Goal: Task Accomplishment & Management: Manage account settings

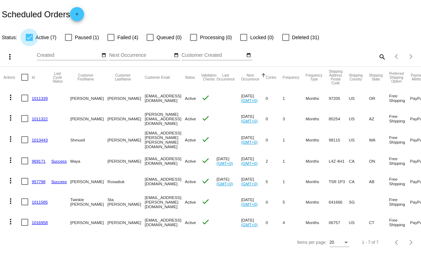
click at [30, 37] on div at bounding box center [29, 37] width 7 height 7
click at [29, 41] on input "Active (7)" at bounding box center [29, 41] width 0 height 0
checkbox input "false"
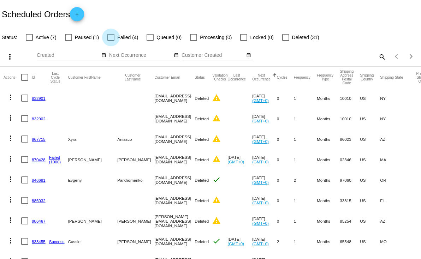
click at [111, 38] on div at bounding box center [110, 37] width 7 height 7
click at [111, 41] on input "Failed (4)" at bounding box center [111, 41] width 0 height 0
checkbox input "true"
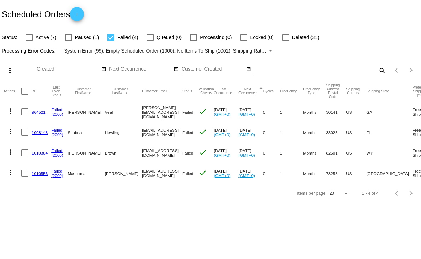
click at [11, 132] on mat-icon "more_vert" at bounding box center [10, 132] width 8 height 8
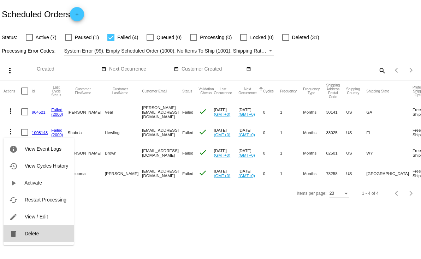
click at [37, 233] on span "Delete" at bounding box center [32, 234] width 14 height 6
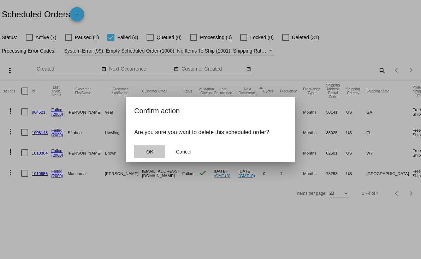
click at [144, 150] on button "OK" at bounding box center [149, 152] width 31 height 13
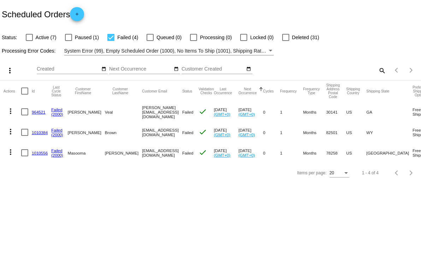
drag, startPoint x: 170, startPoint y: 153, endPoint x: 115, endPoint y: 154, distance: 55.1
click at [142, 155] on mat-cell "[EMAIL_ADDRESS][DOMAIN_NAME]" at bounding box center [162, 153] width 40 height 20
click at [142, 154] on mat-cell "[EMAIL_ADDRESS][DOMAIN_NAME]" at bounding box center [162, 153] width 40 height 20
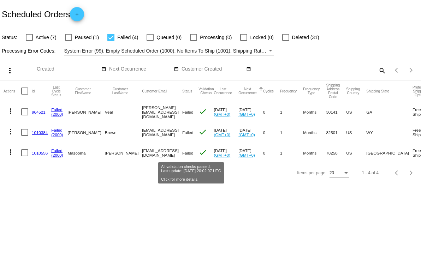
click at [199, 155] on mat-icon "check" at bounding box center [203, 152] width 8 height 8
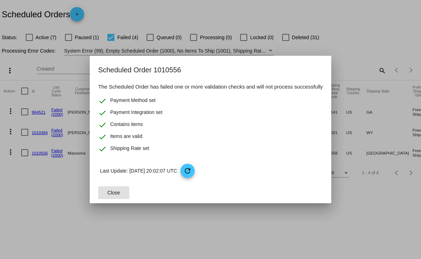
click at [111, 195] on span "Close" at bounding box center [113, 193] width 13 height 6
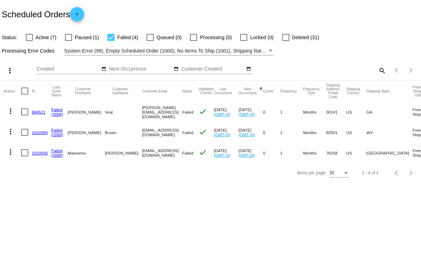
drag, startPoint x: 169, startPoint y: 154, endPoint x: 115, endPoint y: 153, distance: 53.7
click at [142, 153] on mat-cell "[EMAIL_ADDRESS][DOMAIN_NAME]" at bounding box center [162, 153] width 40 height 20
copy mat-cell "[EMAIL_ADDRESS][DOMAIN_NAME]"
copy mat-cell "[PERSON_NAME][EMAIL_ADDRESS][DOMAIN_NAME]"
drag, startPoint x: 164, startPoint y: 113, endPoint x: 293, endPoint y: 60, distance: 139.2
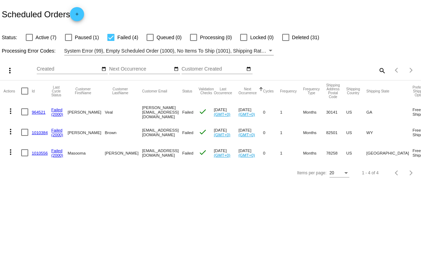
click at [293, 60] on app-dashboard-scheduled-orders "Scheduled Orders add Status: Active (7) Paused (1) Failed (4) Queued (0) Proces…" at bounding box center [210, 91] width 421 height 183
click at [293, 60] on div "more_vert Sep Jan Feb Mar [DATE]" at bounding box center [210, 67] width 421 height 25
